Goal: Task Accomplishment & Management: Complete application form

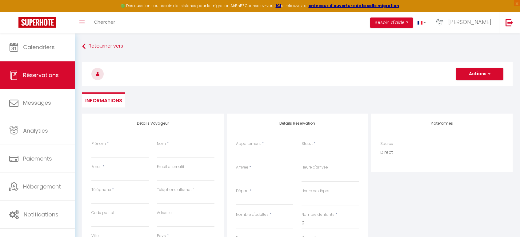
select select
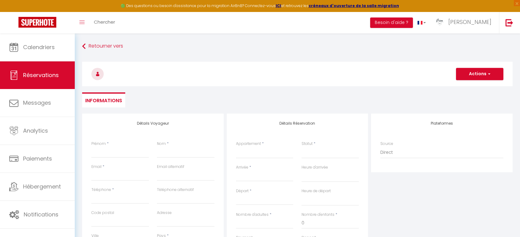
select select
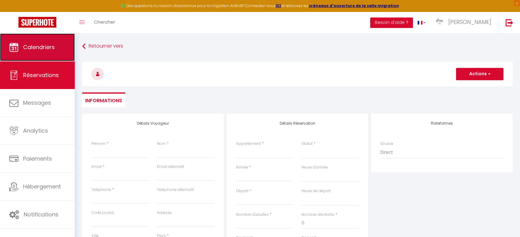
click at [46, 49] on span "Calendriers" at bounding box center [39, 47] width 32 height 8
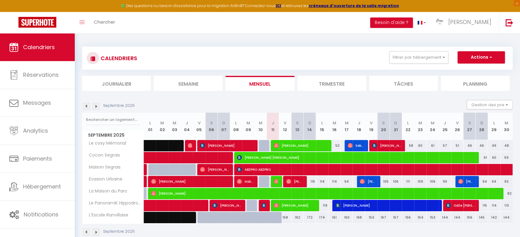
click at [88, 104] on img at bounding box center [86, 106] width 7 height 7
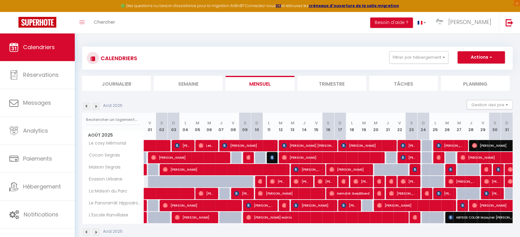
click at [98, 106] on img at bounding box center [96, 106] width 7 height 7
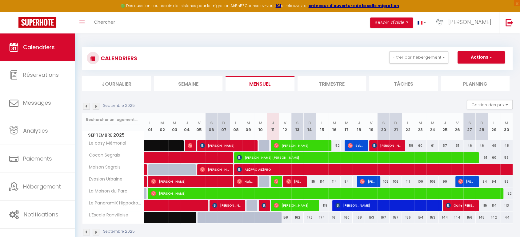
click at [97, 106] on img at bounding box center [96, 106] width 7 height 7
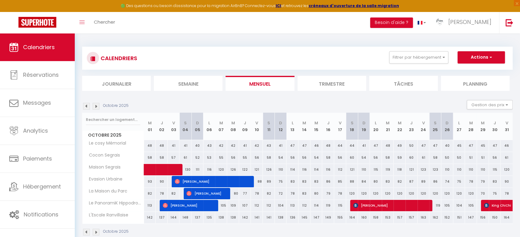
click at [85, 107] on img at bounding box center [86, 106] width 7 height 7
